Goal: Communication & Community: Answer question/provide support

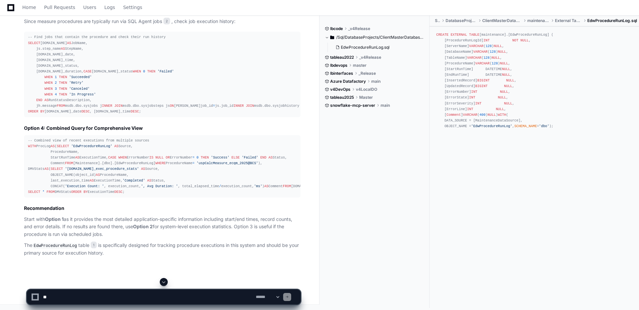
scroll to position [687, 0]
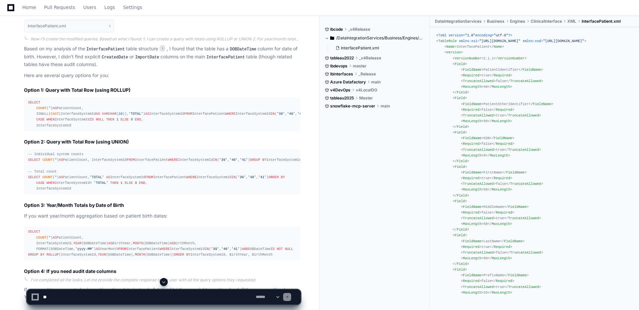
scroll to position [294, 0]
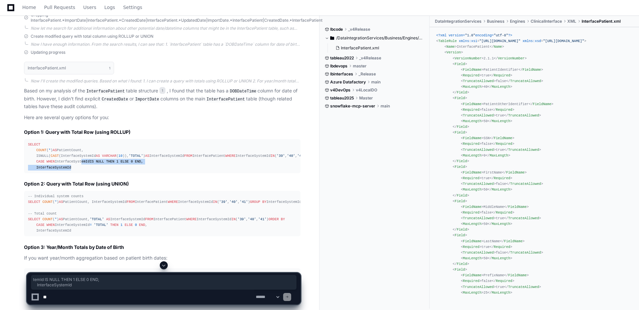
drag, startPoint x: 98, startPoint y: 188, endPoint x: 78, endPoint y: 185, distance: 20.6
click at [78, 170] on div "SELECT COUNT ( * ) AS PatientCount, ISNULL( CAST (InterfaceSystemId AS VARCHAR …" at bounding box center [162, 156] width 268 height 29
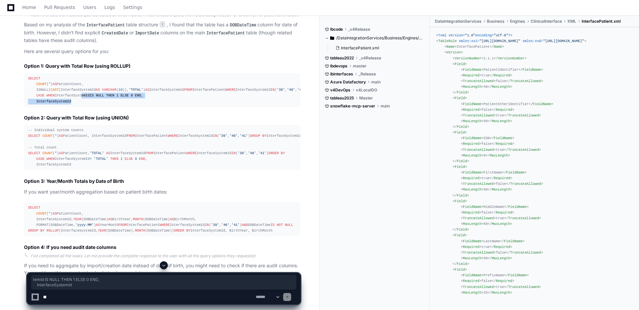
scroll to position [361, 0]
click at [77, 104] on div "SELECT COUNT ( * ) AS PatientCount, ISNULL( CAST (InterfaceSystemId AS VARCHAR …" at bounding box center [162, 89] width 268 height 29
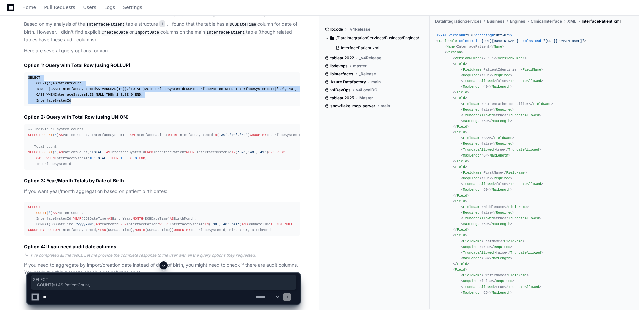
drag, startPoint x: 75, startPoint y: 121, endPoint x: 14, endPoint y: 77, distance: 75.4
click at [14, 77] on div "Updating progress InterfacePatient.xml 1 Now I'll create the modified queries. …" at bounding box center [156, 116] width 290 height 267
copy div "SELECT COUNT ( * ) AS PatientCount, ISNULL( CAST (InterfaceSystemId AS VARCHAR …"
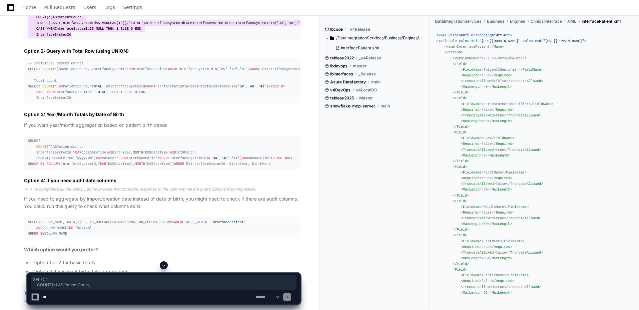
scroll to position [427, 0]
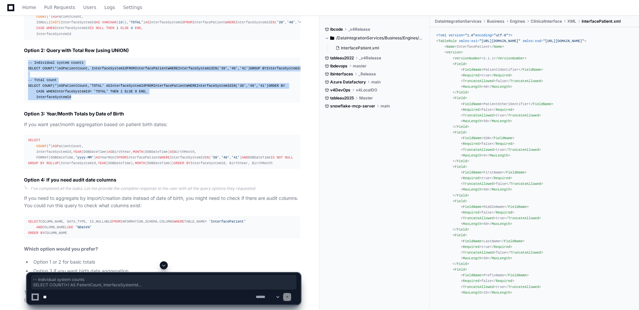
drag, startPoint x: 78, startPoint y: 170, endPoint x: 23, endPoint y: 85, distance: 101.0
click at [23, 85] on div "Updating progress InterfacePatient.xml 1 Now I'll create the modified queries. …" at bounding box center [156, 49] width 290 height 267
copy div "-- Individual system counts SELECT COUNT ( * ) AS PatientCount, InterfaceSystem…"
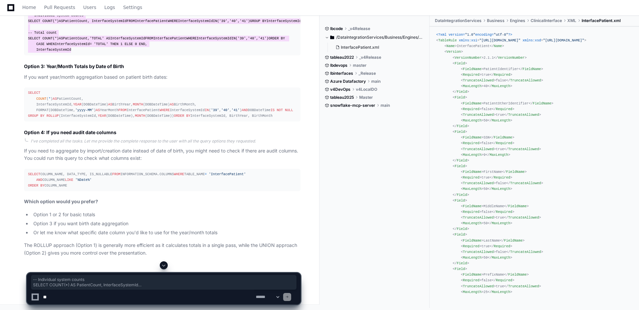
scroll to position [594, 0]
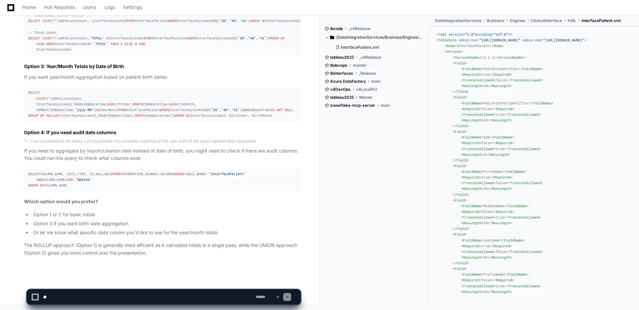
click at [57, 183] on textarea at bounding box center [148, 296] width 213 height 15
paste textarea "**********"
type textarea "**********"
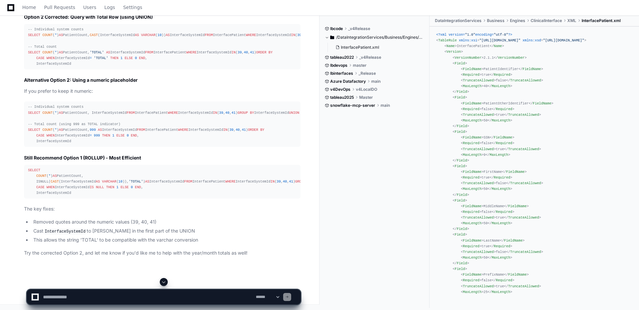
scroll to position [905, 0]
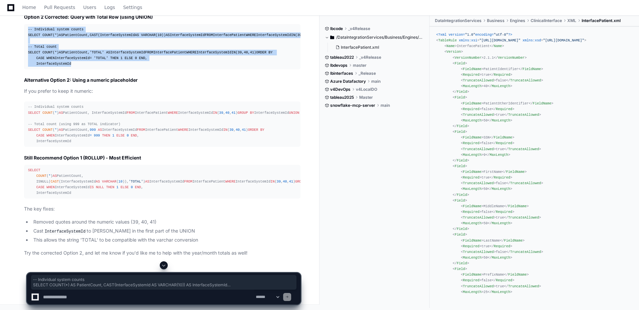
drag, startPoint x: 65, startPoint y: 157, endPoint x: 28, endPoint y: 84, distance: 81.4
click at [28, 67] on div "-- Individual system counts SELECT COUNT ( * ) AS PatientCount, CAST (Interface…" at bounding box center [162, 47] width 268 height 40
copy div "-- Individual system counts SELECT COUNT ( * ) AS PatientCount, CAST (Interface…"
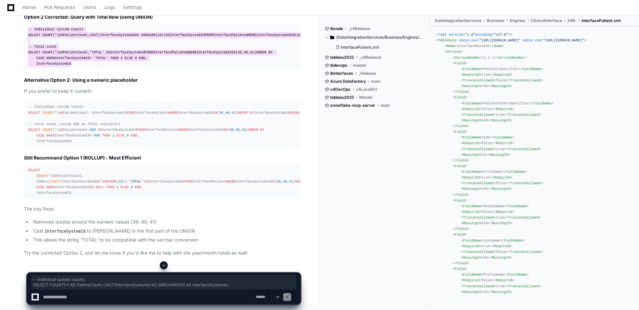
scroll to position [972, 0]
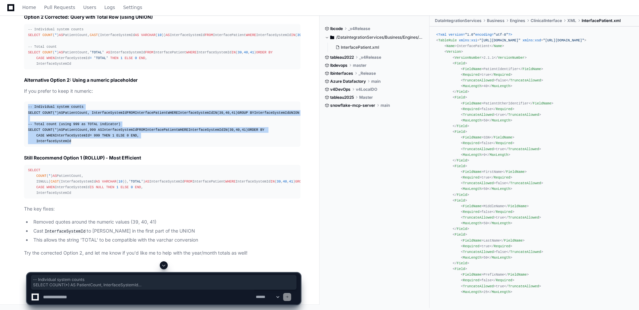
drag, startPoint x: 59, startPoint y: 215, endPoint x: 20, endPoint y: 150, distance: 76.2
click at [19, 149] on div "Thinking The user is getting a conversion error when trying to run Option 2. Th…" at bounding box center [156, 115] width 290 height 283
copy div "-- Individual system counts SELECT COUNT ( * ) AS PatientCount, InterfaceSystem…"
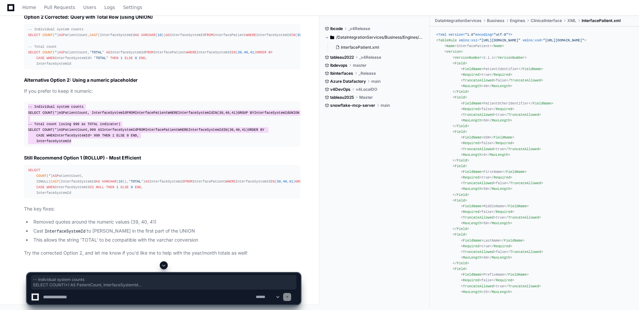
scroll to position [1086, 0]
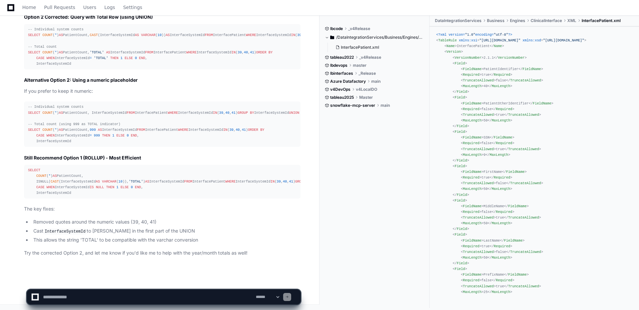
click at [111, 183] on textarea at bounding box center [148, 296] width 213 height 15
paste textarea "**********"
type textarea "**********"
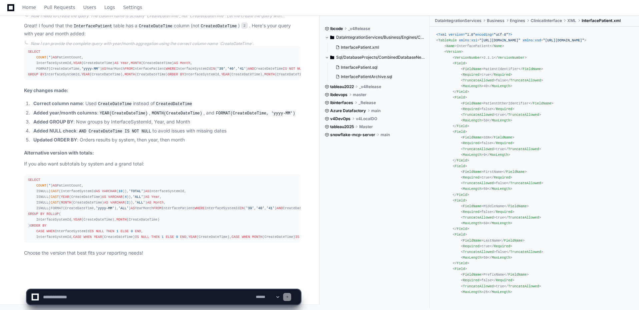
scroll to position [1787, 0]
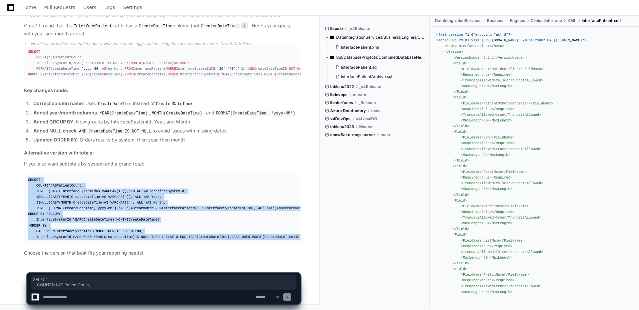
drag, startPoint x: 117, startPoint y: 237, endPoint x: 27, endPoint y: 123, distance: 145.0
click at [27, 174] on pre "SELECT COUNT ( * ) AS PatientCount, ISNULL( CAST (InterfaceSystemId AS VARCHAR …" at bounding box center [162, 208] width 276 height 68
copy div "SELECT COUNT ( * ) AS PatientCount, ISNULL( CAST (InterfaceSystemId AS VARCHAR …"
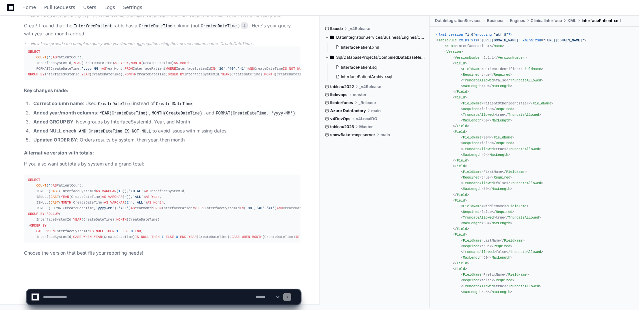
click at [64, 183] on textarea at bounding box center [148, 296] width 213 height 15
paste textarea "**********"
type textarea "**********"
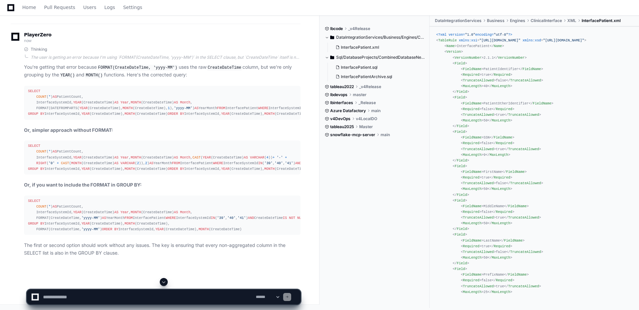
scroll to position [2067, 0]
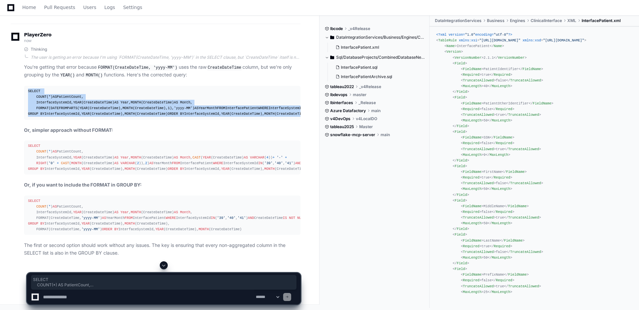
drag, startPoint x: 79, startPoint y: 204, endPoint x: 22, endPoint y: 113, distance: 107.9
click at [22, 113] on div "Thinking The user is getting an error because I'm using `FORMAT(CreateDateTime,…" at bounding box center [156, 152] width 290 height 210
copy div "SELECT COUNT ( * ) AS PatientCount, InterfaceSystemId, YEAR (CreateDateTime) AS…"
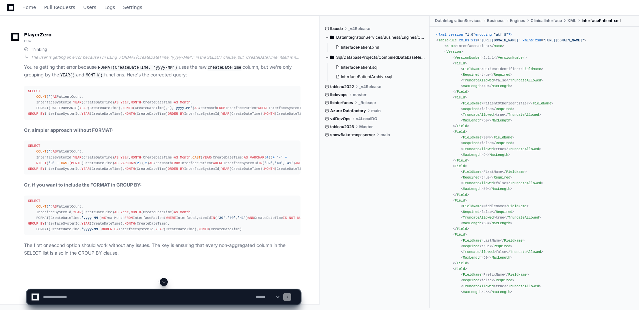
click at [81, 183] on textarea at bounding box center [148, 296] width 213 height 15
drag, startPoint x: 164, startPoint y: 299, endPoint x: 135, endPoint y: 300, distance: 29.4
click at [135, 183] on textarea at bounding box center [148, 296] width 213 height 15
type textarea "**********"
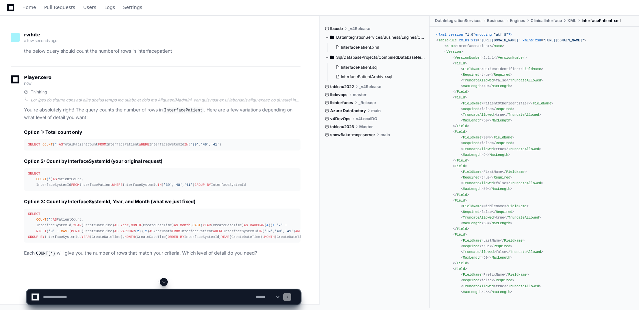
scroll to position [2647, 0]
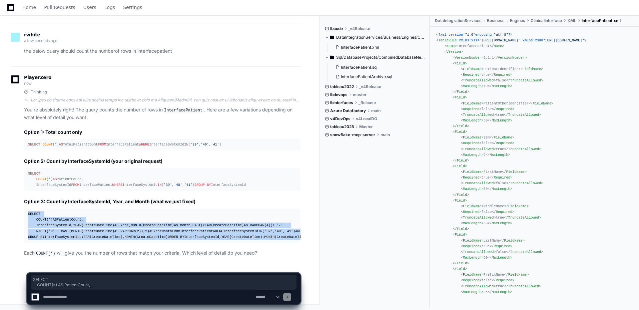
drag, startPoint x: 91, startPoint y: 238, endPoint x: 24, endPoint y: 142, distance: 117.6
click at [24, 142] on div "Thinking You're absolutely right! The query counts the number of rows in Interf…" at bounding box center [156, 173] width 290 height 168
copy div "SELECT COUNT ( * ) AS PatientCount, InterfaceSystemId, YEAR (CreateDateTime) AS…"
click at [152, 183] on div "SELECT COUNT ( * ) AS PatientCount, InterfaceSystemId, YEAR (CreateDateTime) AS…" at bounding box center [162, 225] width 268 height 29
copy div "SELECT COUNT ( * ) AS PatientCount, InterfaceSystemId, YEAR (CreateDateTime) AS…"
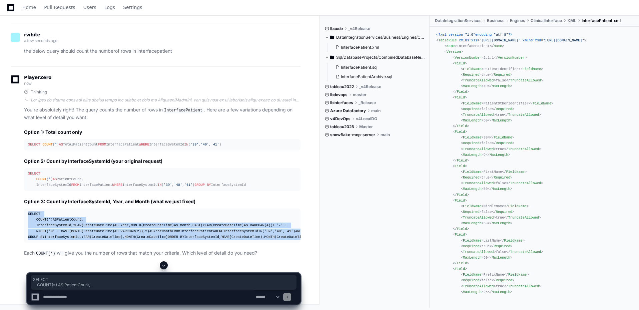
scroll to position [2547, 0]
